Goal: Navigation & Orientation: Find specific page/section

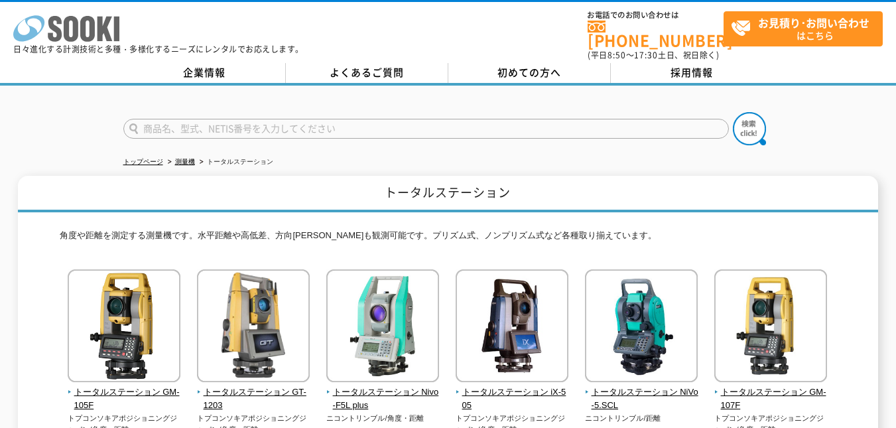
click at [88, 27] on icon "株式会社 ソーキ" at bounding box center [66, 28] width 106 height 27
click at [68, 30] on icon at bounding box center [71, 29] width 15 height 26
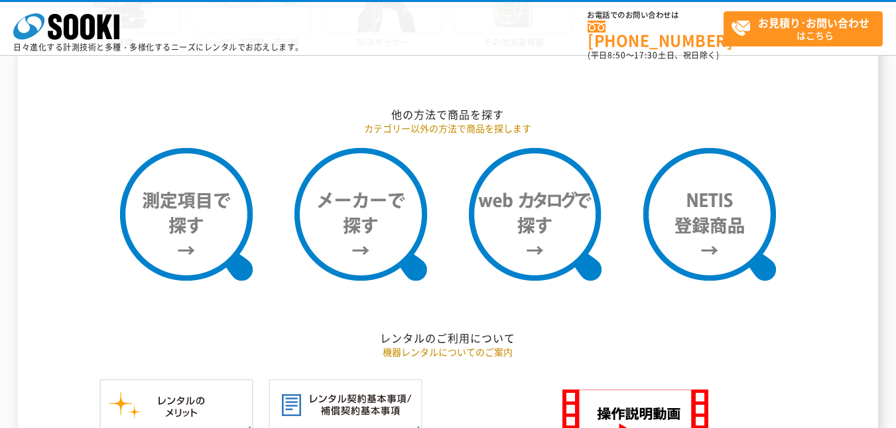
scroll to position [1061, 0]
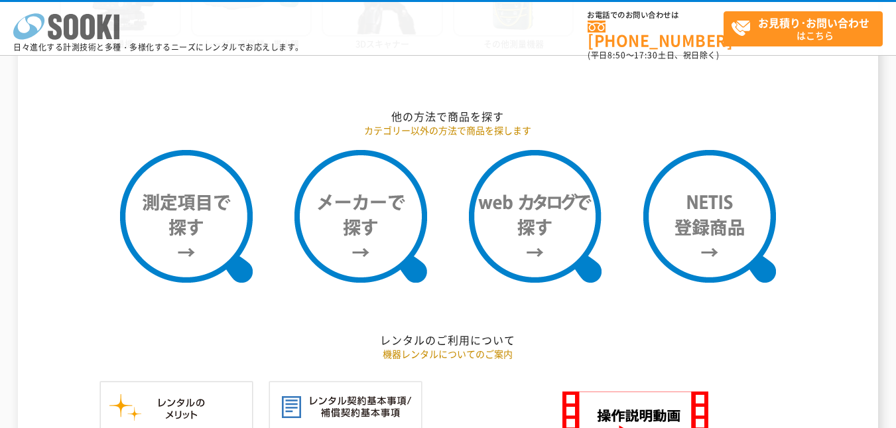
click at [76, 32] on icon at bounding box center [71, 27] width 15 height 26
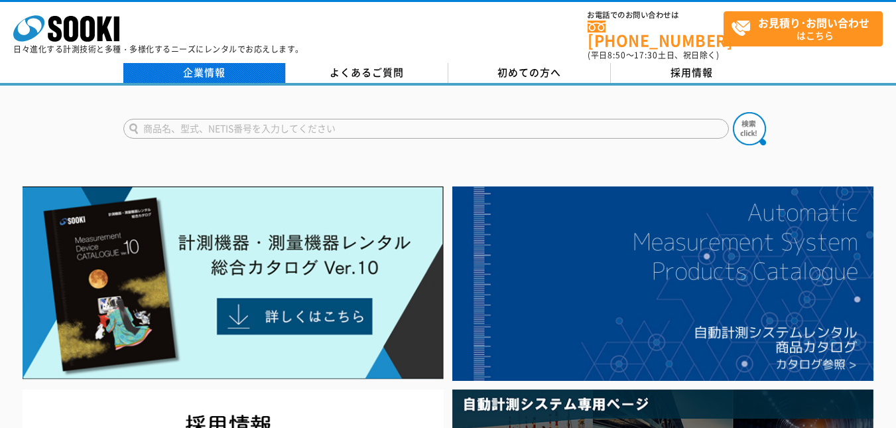
click at [227, 64] on link "企業情報" at bounding box center [204, 73] width 162 height 20
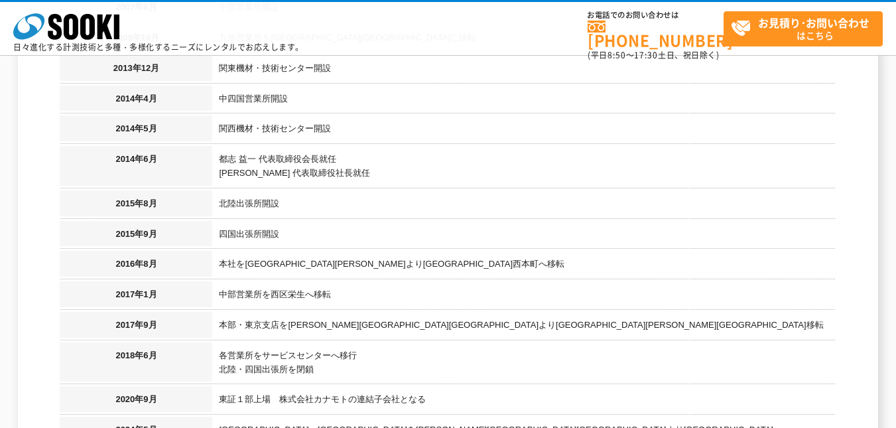
scroll to position [1657, 0]
